Goal: Information Seeking & Learning: Learn about a topic

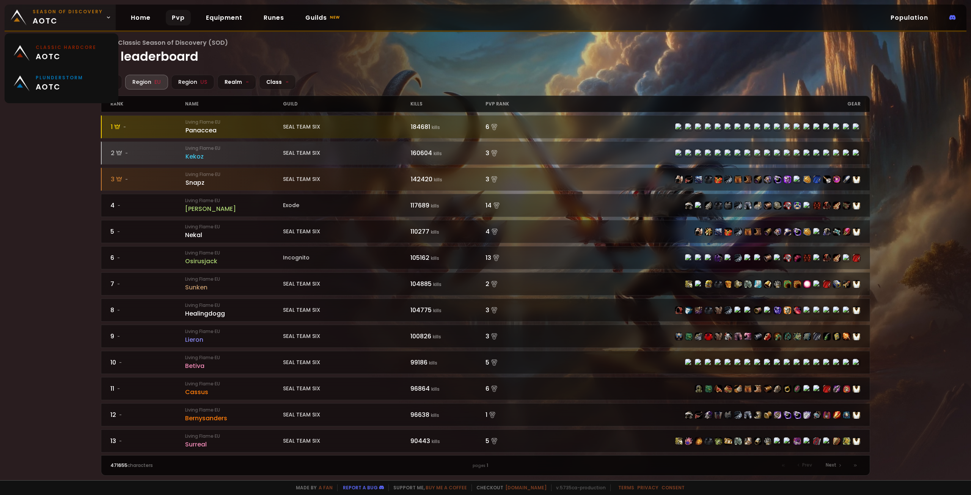
click at [106, 13] on link "Season of Discovery aotc" at bounding box center [60, 18] width 111 height 26
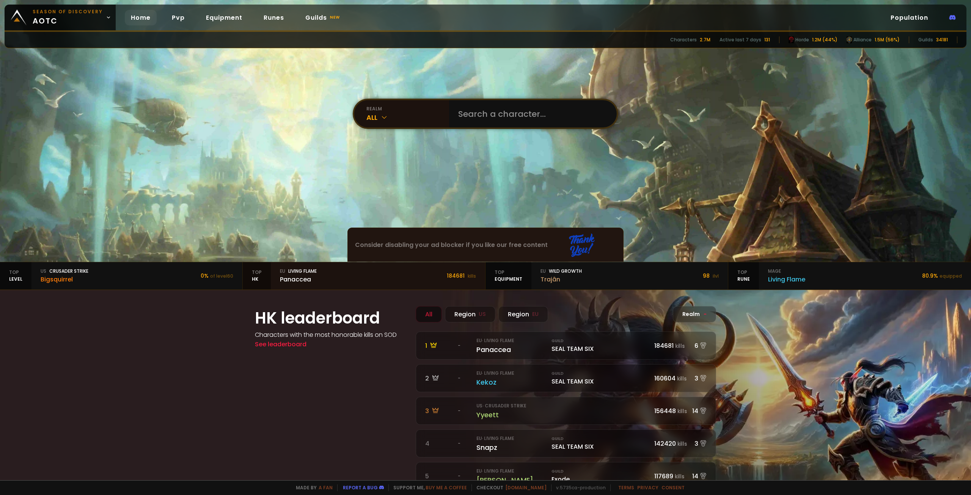
click at [299, 275] on div "Panaccea" at bounding box center [298, 279] width 37 height 9
click at [376, 112] on div "All" at bounding box center [408, 117] width 83 height 10
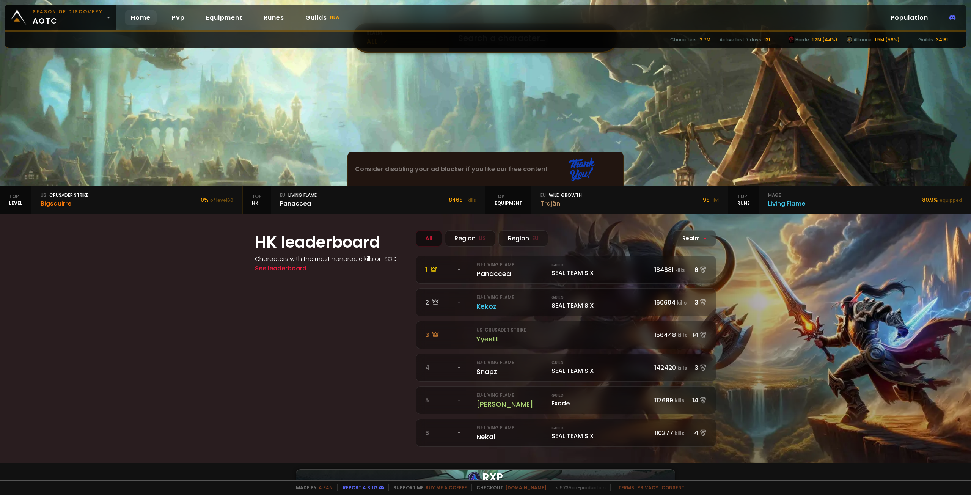
click at [273, 263] on h4 "Characters with the most honorable kills on SOD" at bounding box center [331, 258] width 152 height 9
